Goal: Task Accomplishment & Management: Use online tool/utility

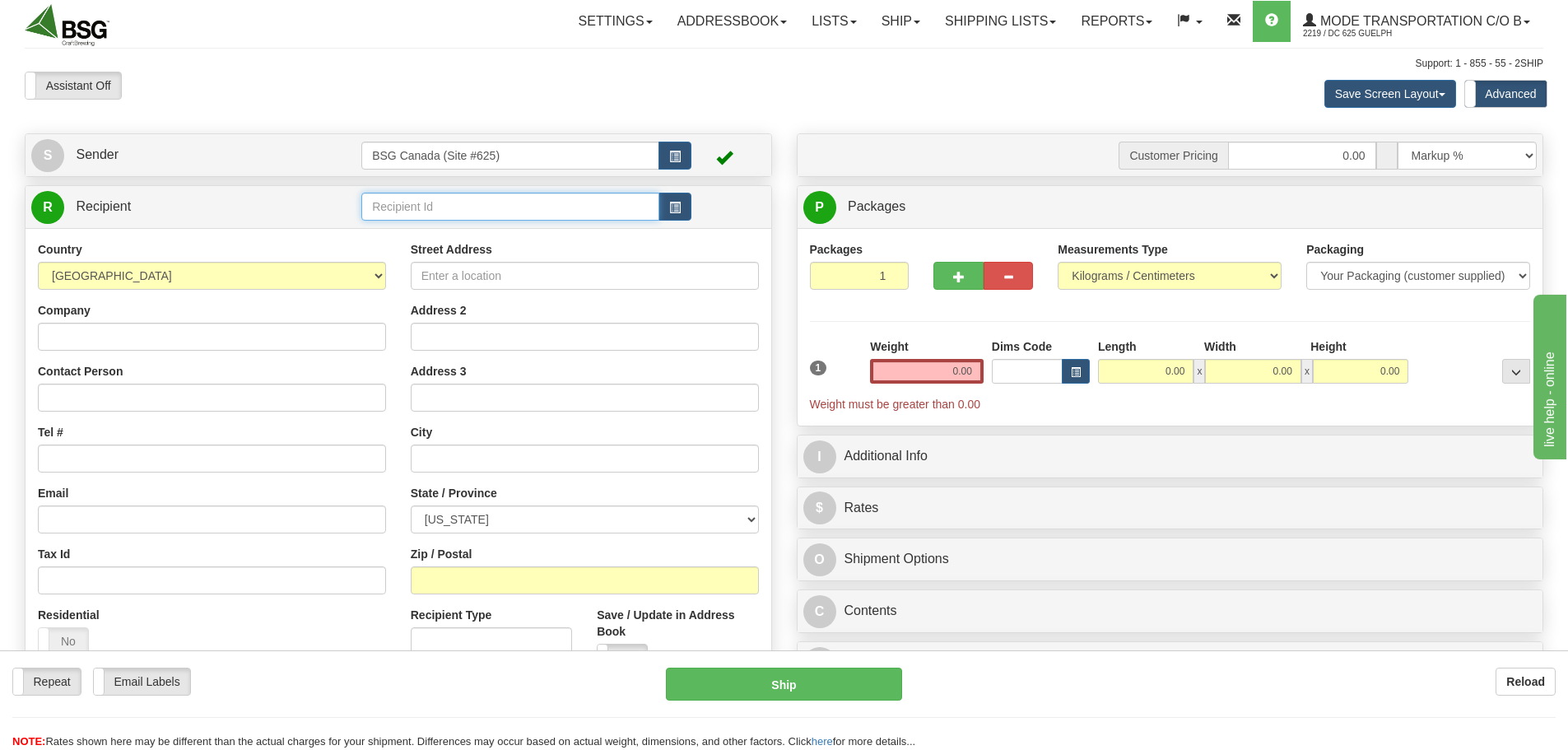
click at [422, 212] on input "text" at bounding box center [510, 206] width 298 height 28
click at [463, 275] on div "COUNTERPOINT BREWING 3" at bounding box center [507, 275] width 283 height 18
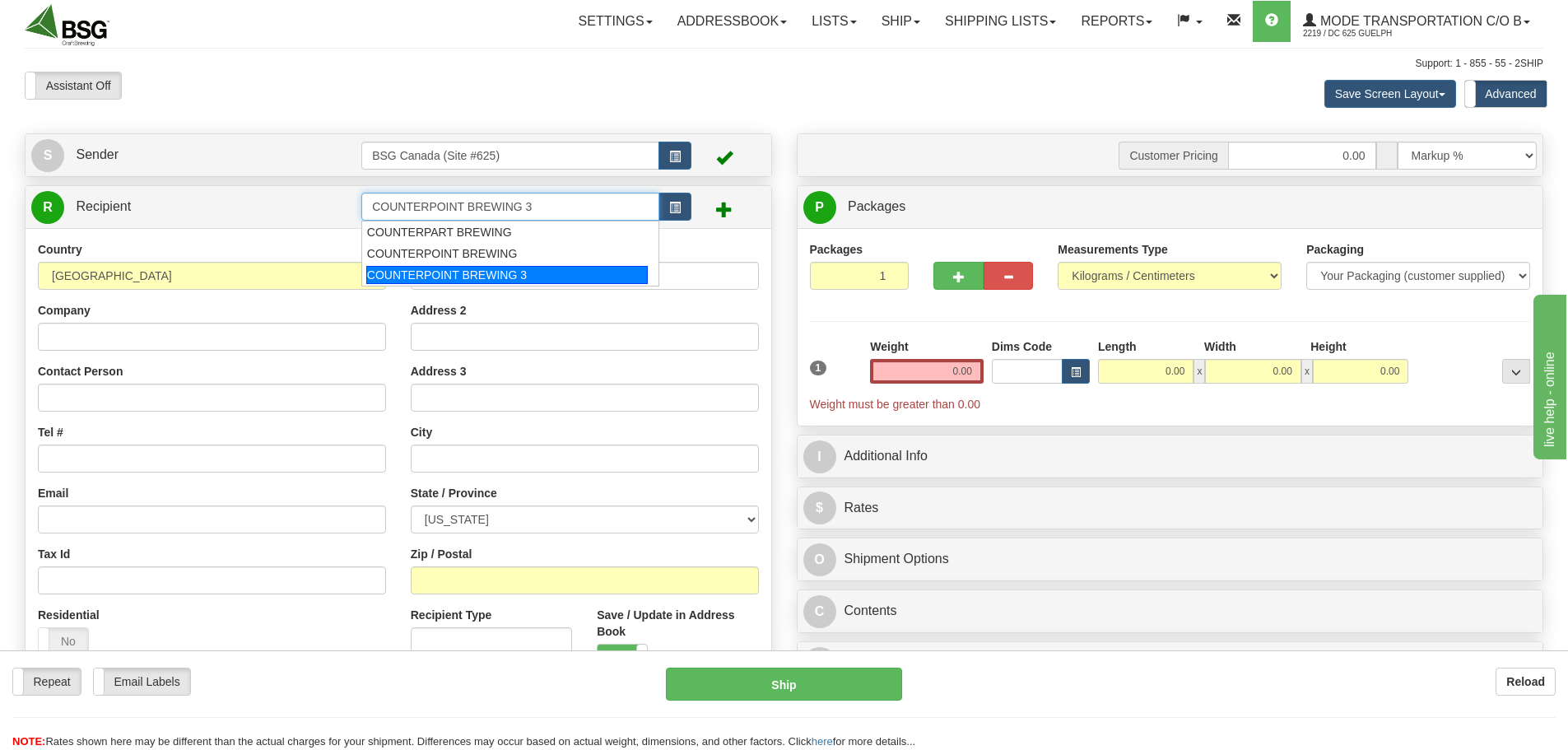
type input "COUNTERPOINT BREWING 3"
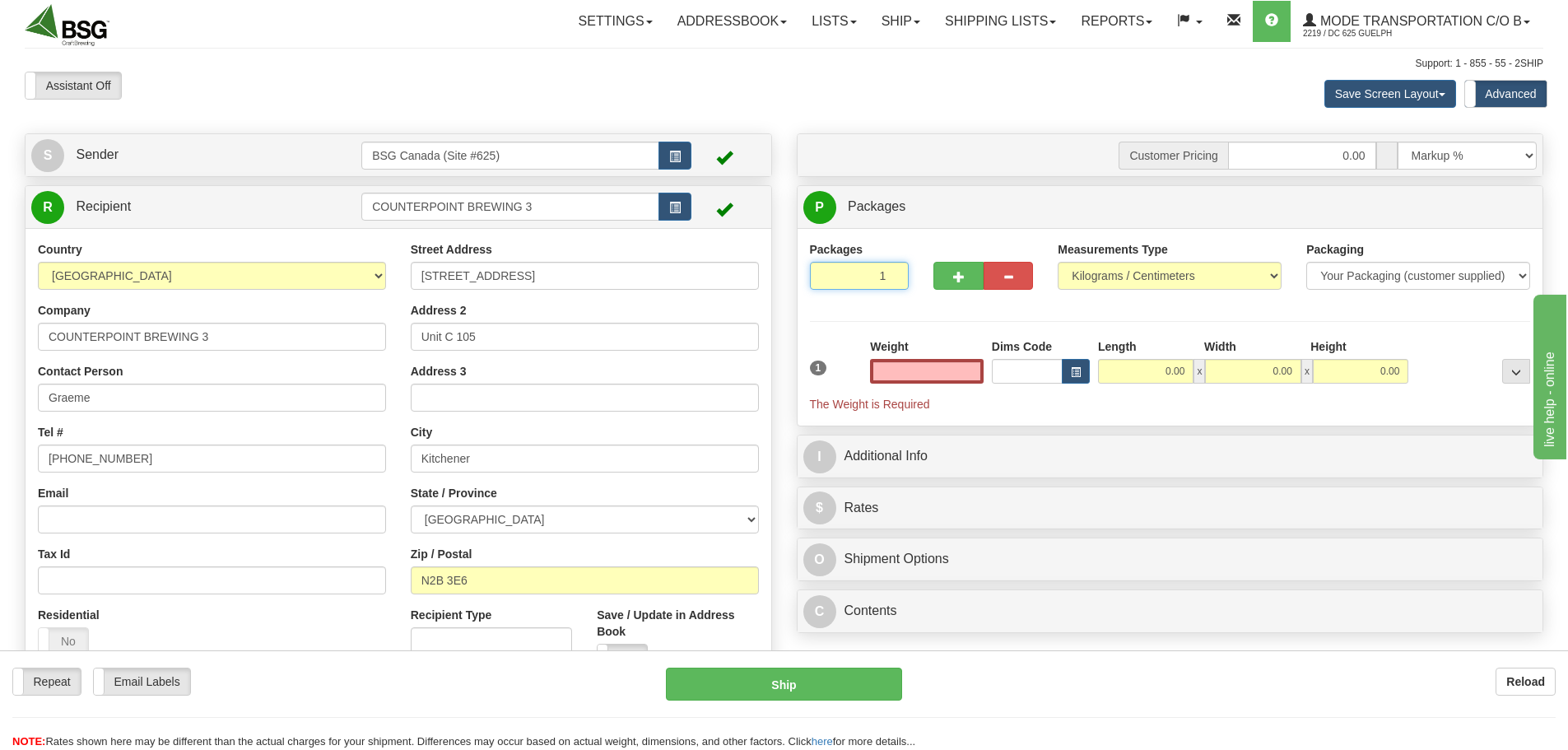
type input "0.00"
click at [879, 272] on input "1" at bounding box center [859, 275] width 100 height 28
click at [946, 372] on input "0.00" at bounding box center [927, 371] width 114 height 25
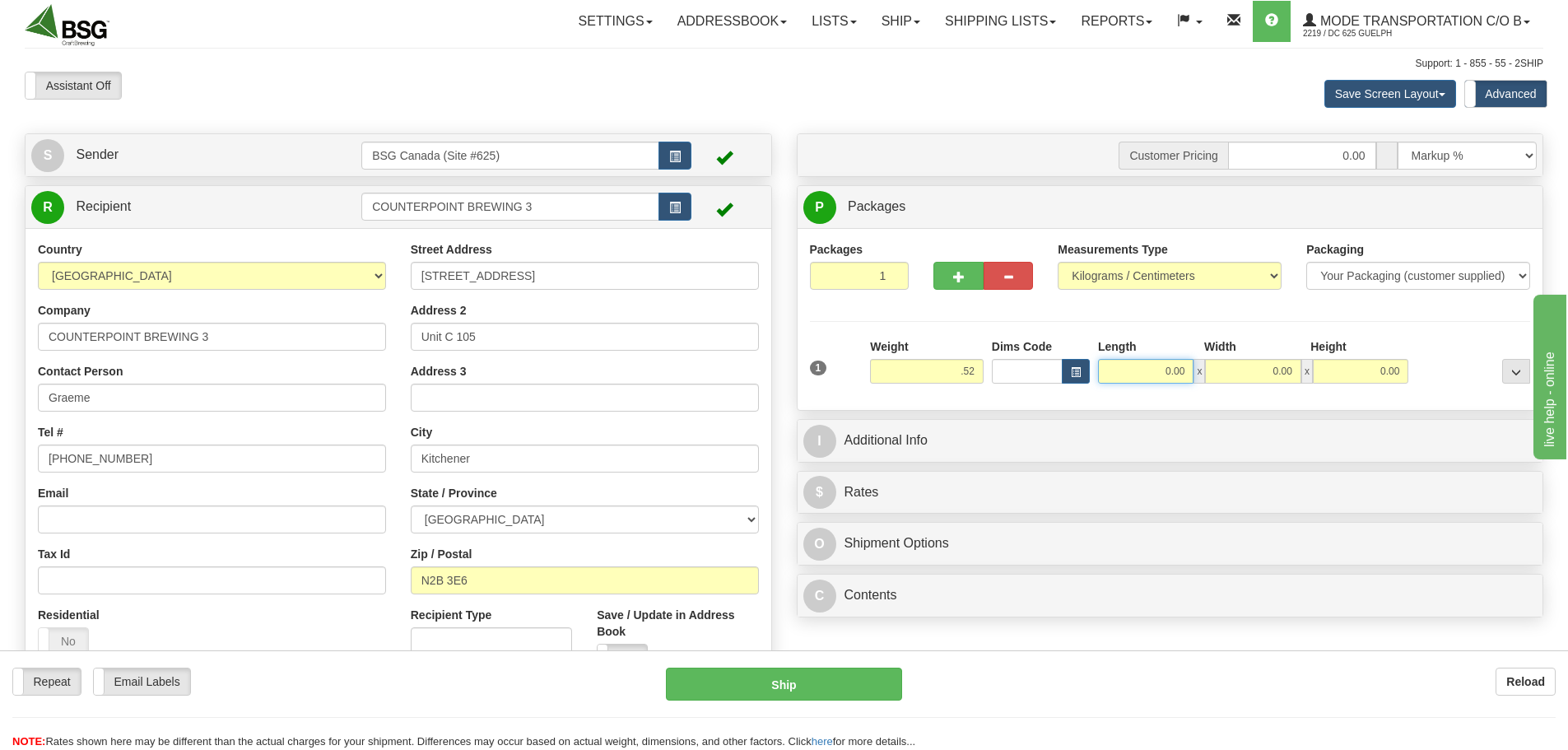
type input "0.52"
drag, startPoint x: 1149, startPoint y: 373, endPoint x: 1214, endPoint y: 372, distance: 65.0
click at [1214, 372] on div "0.00 x 0.00 x 0.00" at bounding box center [1253, 371] width 310 height 25
type input "10.00"
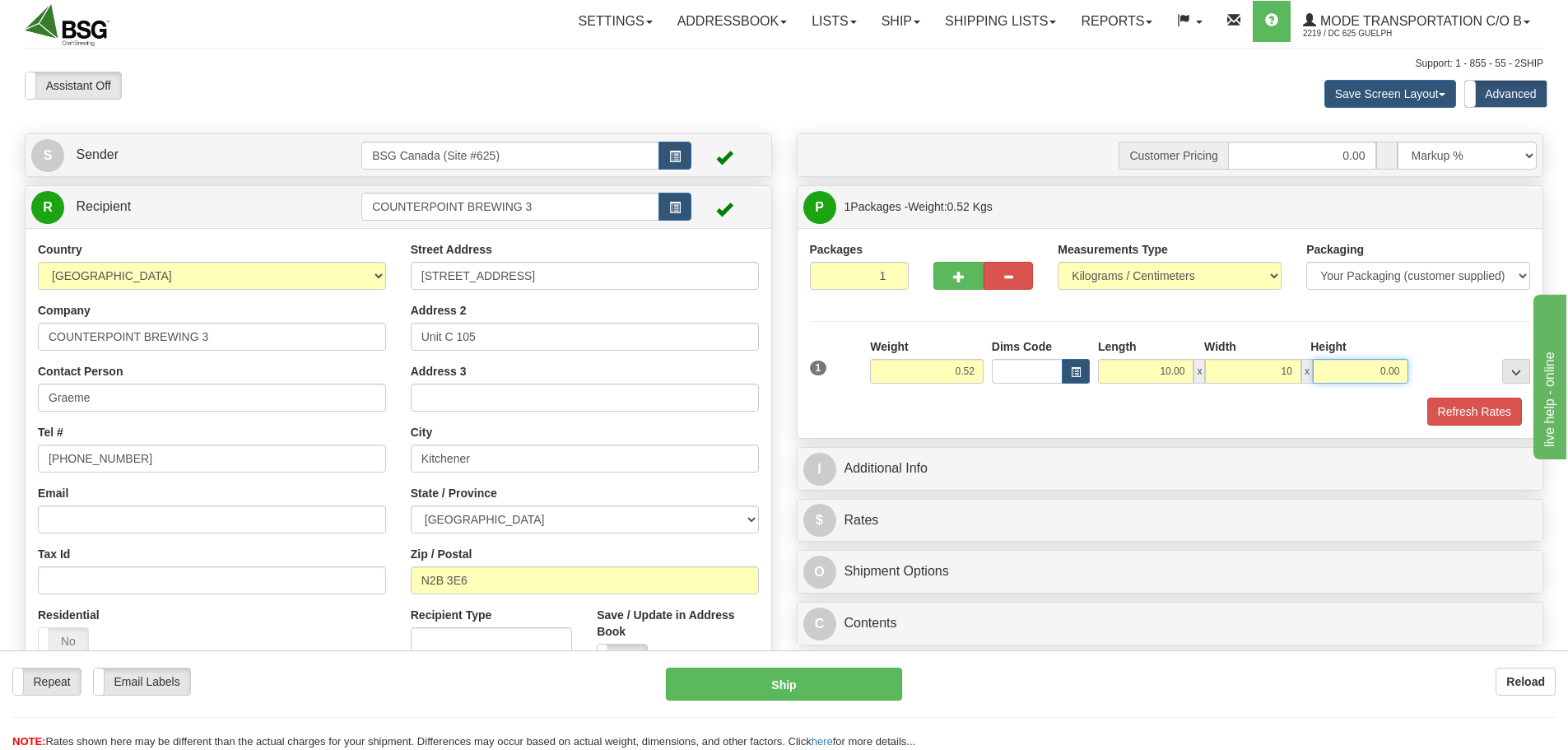
type input "10.00"
click at [1296, 423] on div "Refresh Rates" at bounding box center [1170, 411] width 729 height 28
click at [1477, 409] on button "Refresh Rates" at bounding box center [1475, 411] width 95 height 28
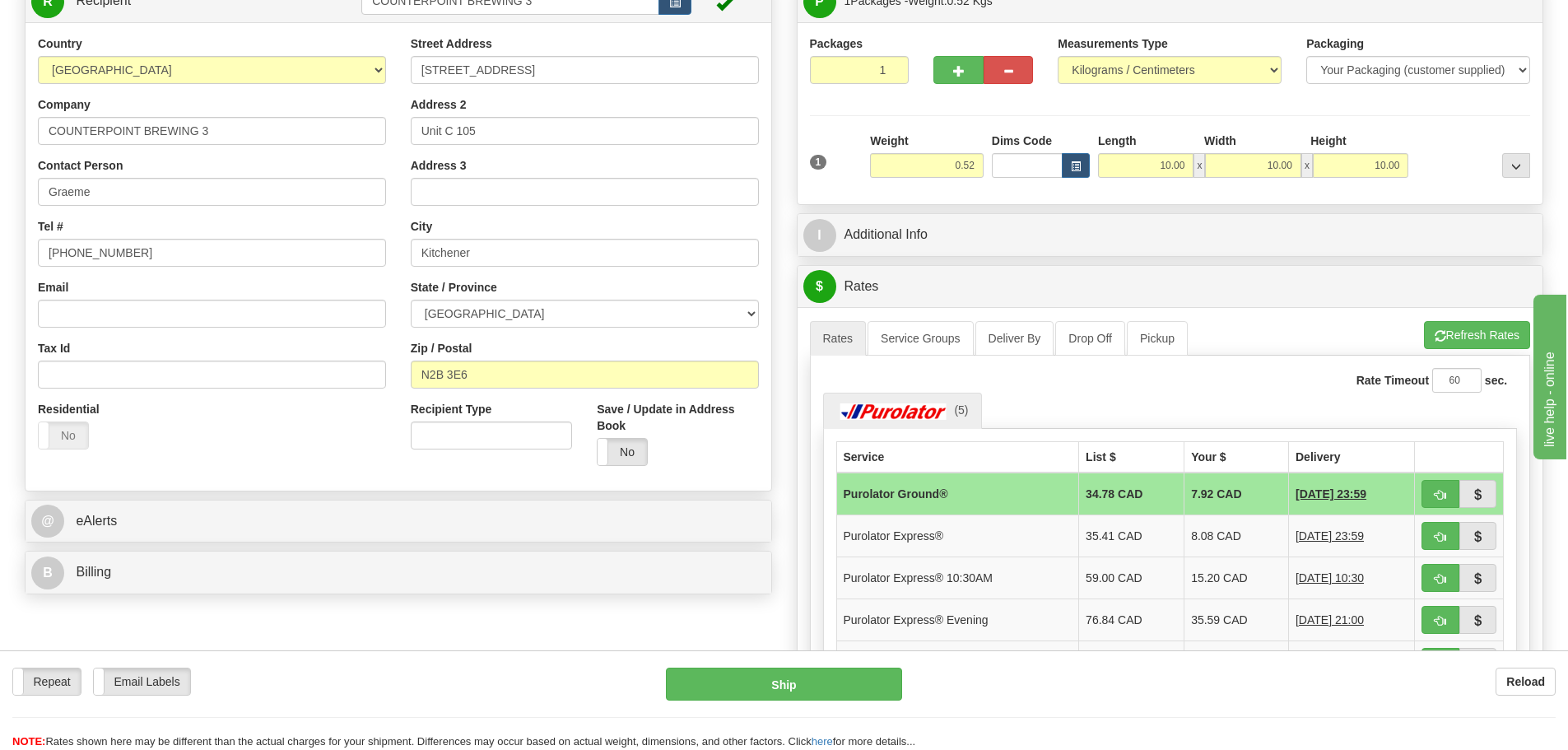
scroll to position [247, 0]
